Goal: Navigation & Orientation: Find specific page/section

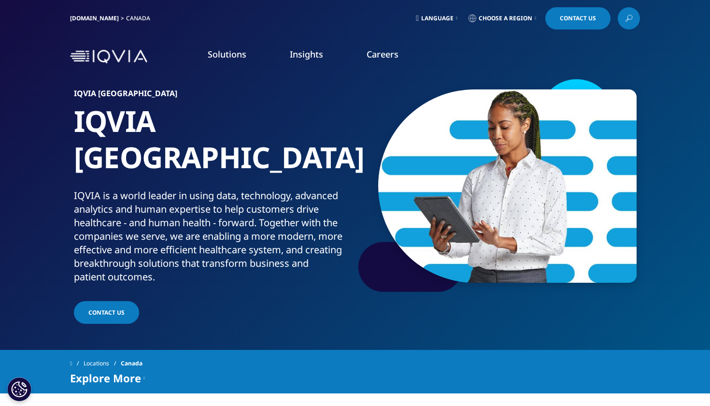
click at [496, 17] on span "Choose a Region" at bounding box center [506, 18] width 54 height 8
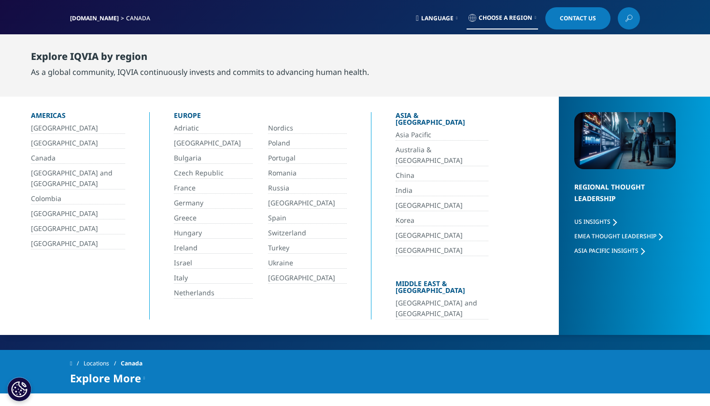
click at [40, 156] on link "Canada" at bounding box center [78, 158] width 94 height 11
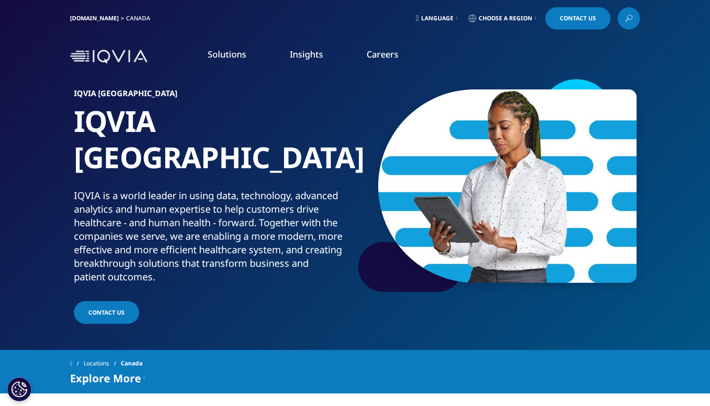
click at [385, 50] on link "Careers" at bounding box center [383, 54] width 32 height 12
click at [63, 170] on p "Why work at IQVIA [GEOGRAPHIC_DATA]? Help create a healthier world; start right…" at bounding box center [80, 152] width 133 height 62
click at [63, 183] on link "DISCOVER CAREERS" at bounding box center [97, 187] width 166 height 8
